Goal: Navigation & Orientation: Understand site structure

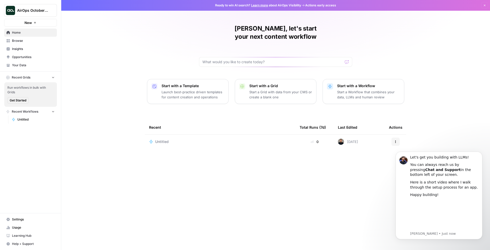
click at [21, 40] on span "Browse" at bounding box center [33, 41] width 43 height 5
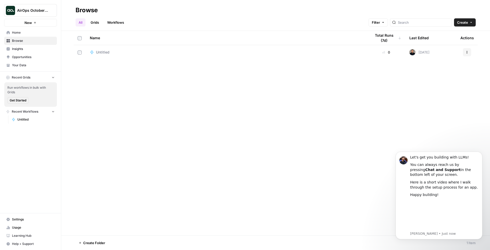
click at [22, 49] on span "Insights" at bounding box center [33, 49] width 43 height 5
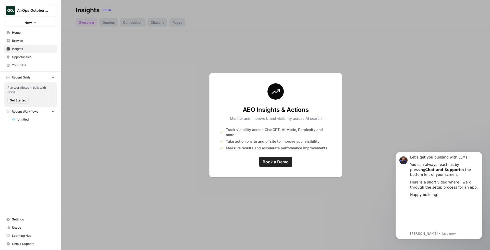
click at [20, 33] on span "Home" at bounding box center [33, 32] width 43 height 5
